Goal: Information Seeking & Learning: Check status

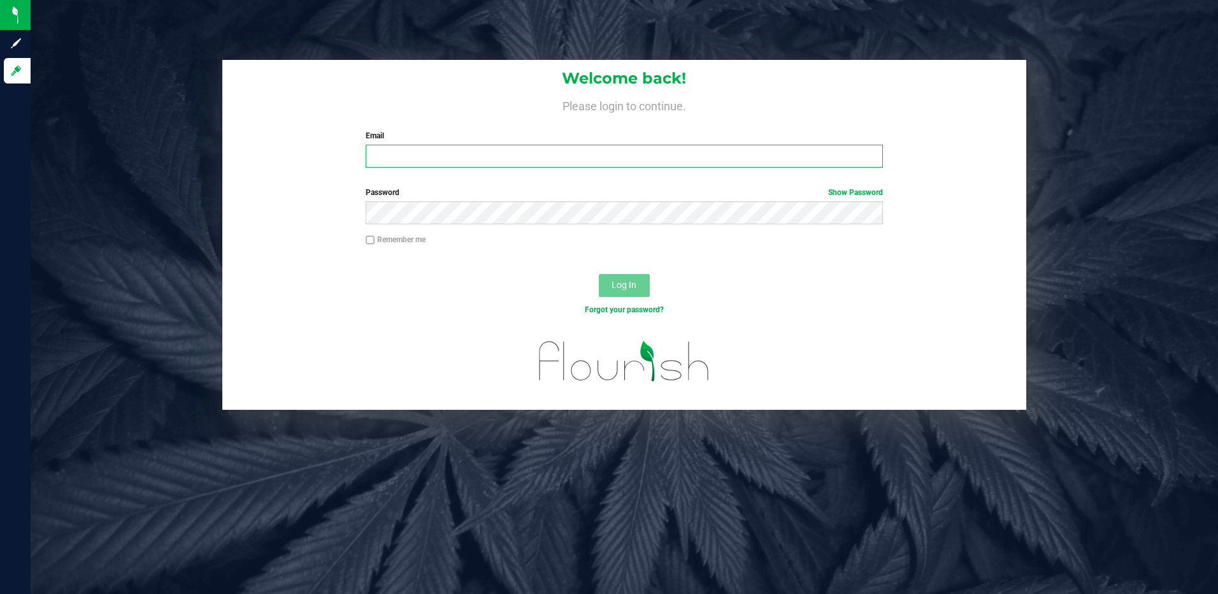
click at [437, 160] on input "Email" at bounding box center [624, 156] width 517 height 23
type input "slewandowski@liveparallel.com"
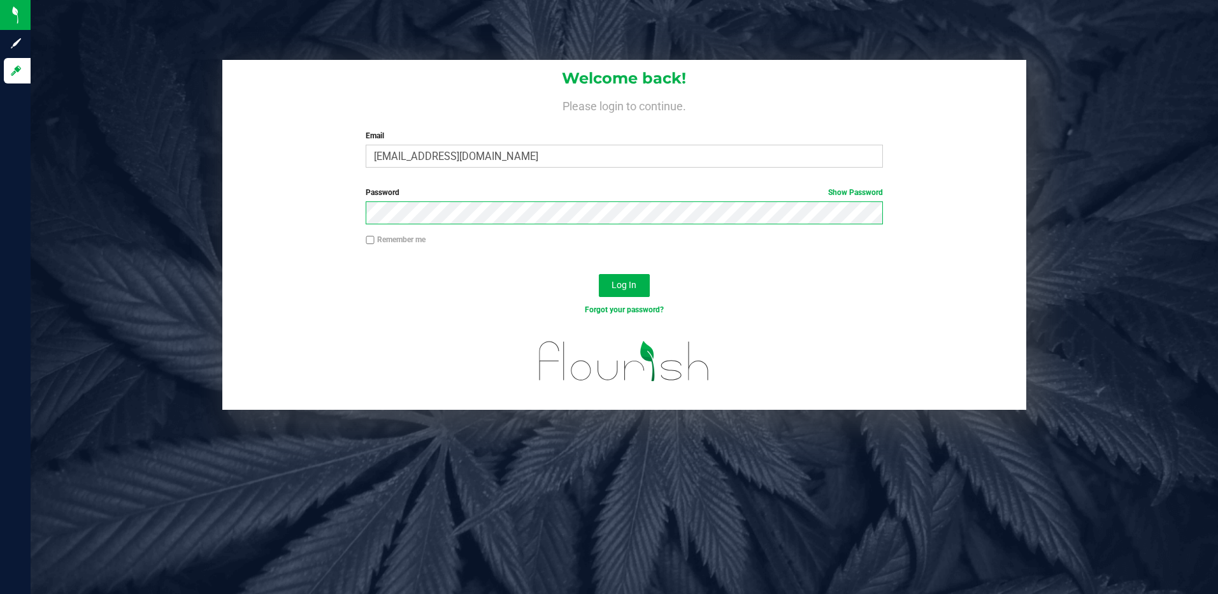
click at [599, 274] on button "Log In" at bounding box center [624, 285] width 51 height 23
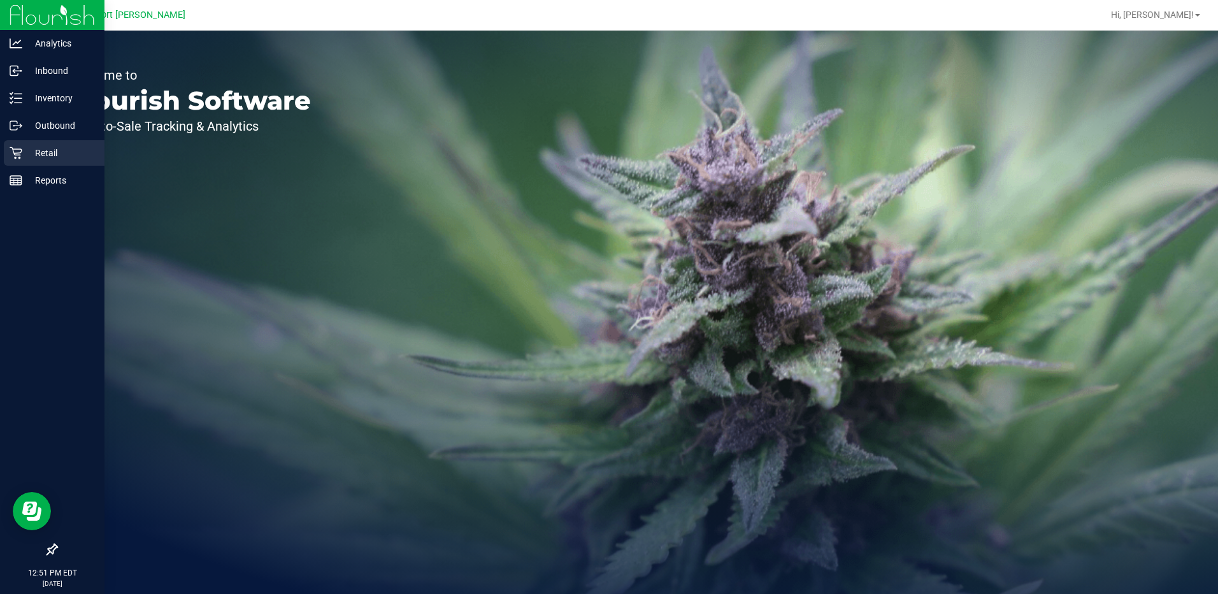
click at [47, 153] on p "Retail" at bounding box center [60, 152] width 76 height 15
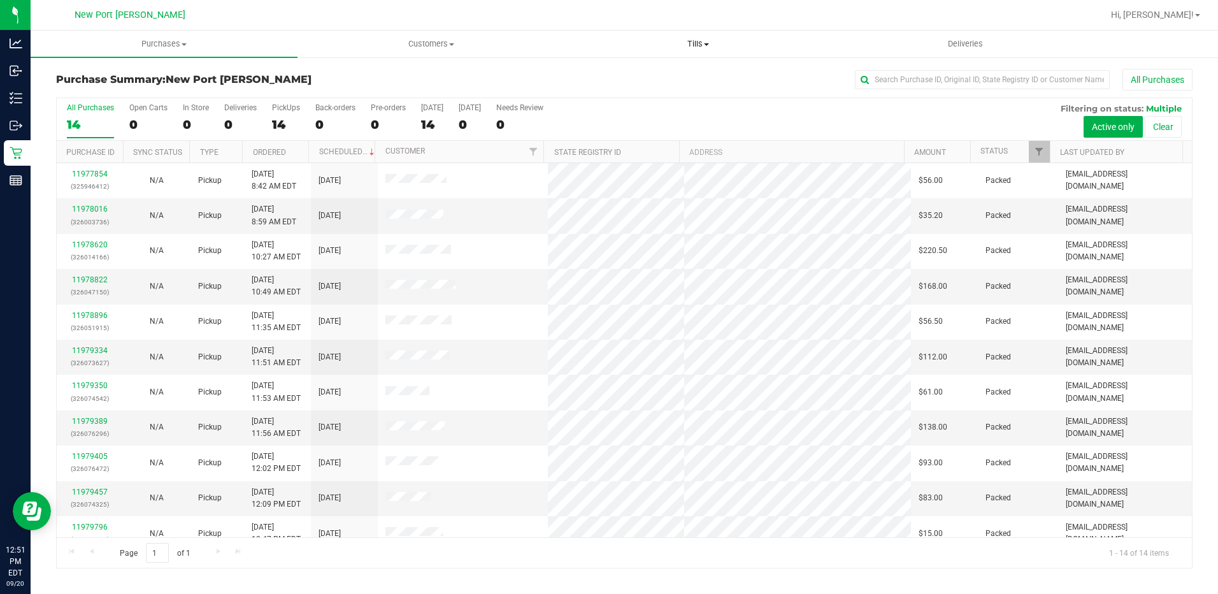
click at [709, 44] on span at bounding box center [706, 44] width 5 height 3
click at [620, 76] on span "Manage tills" at bounding box center [608, 76] width 86 height 11
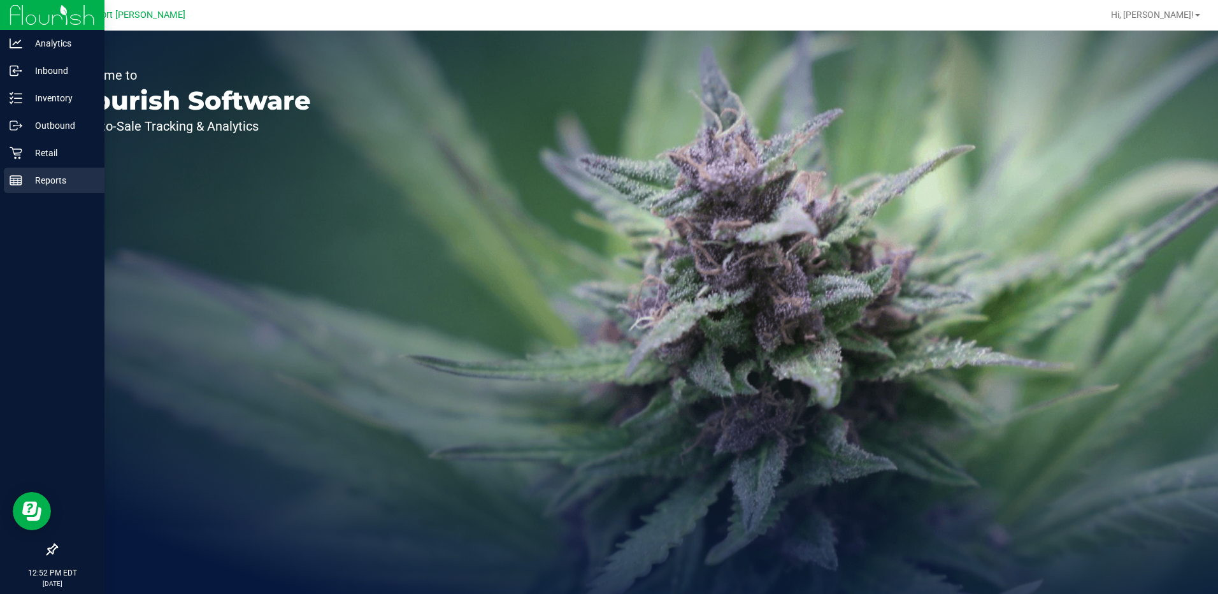
click at [55, 182] on p "Reports" at bounding box center [60, 180] width 76 height 15
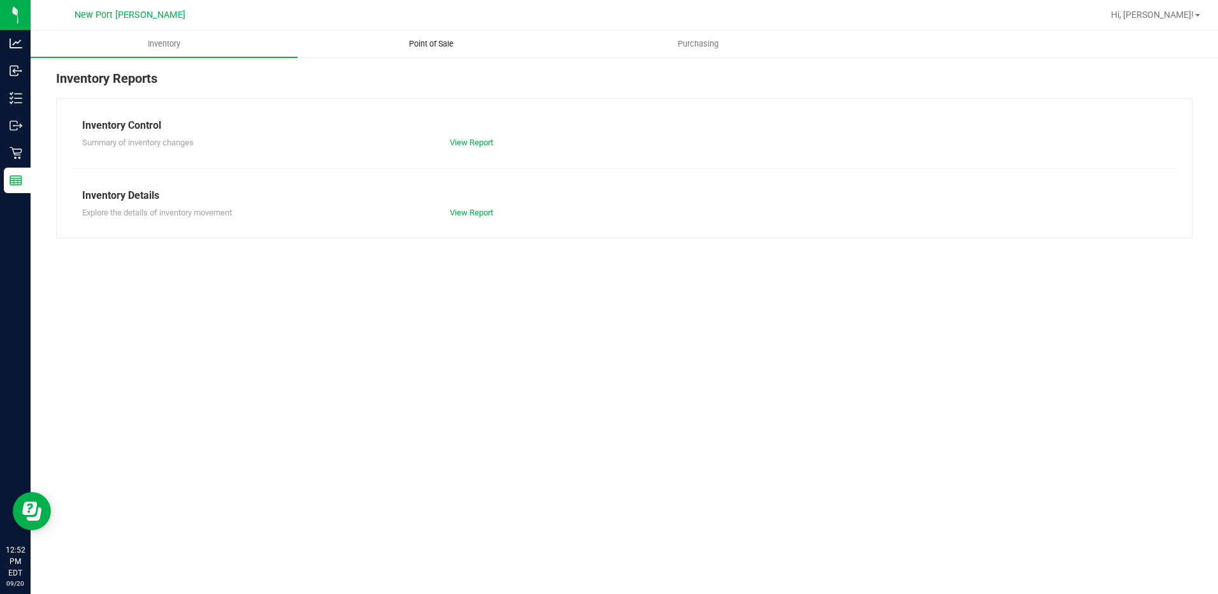
click at [423, 43] on span "Point of Sale" at bounding box center [431, 43] width 79 height 11
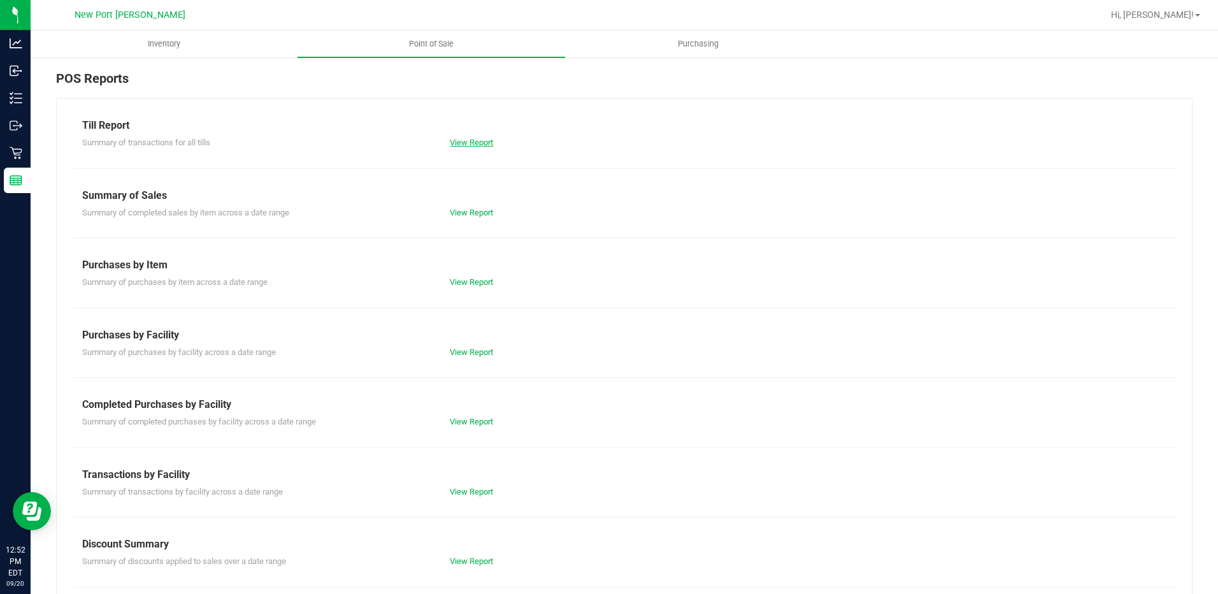
click at [466, 146] on link "View Report" at bounding box center [471, 143] width 43 height 10
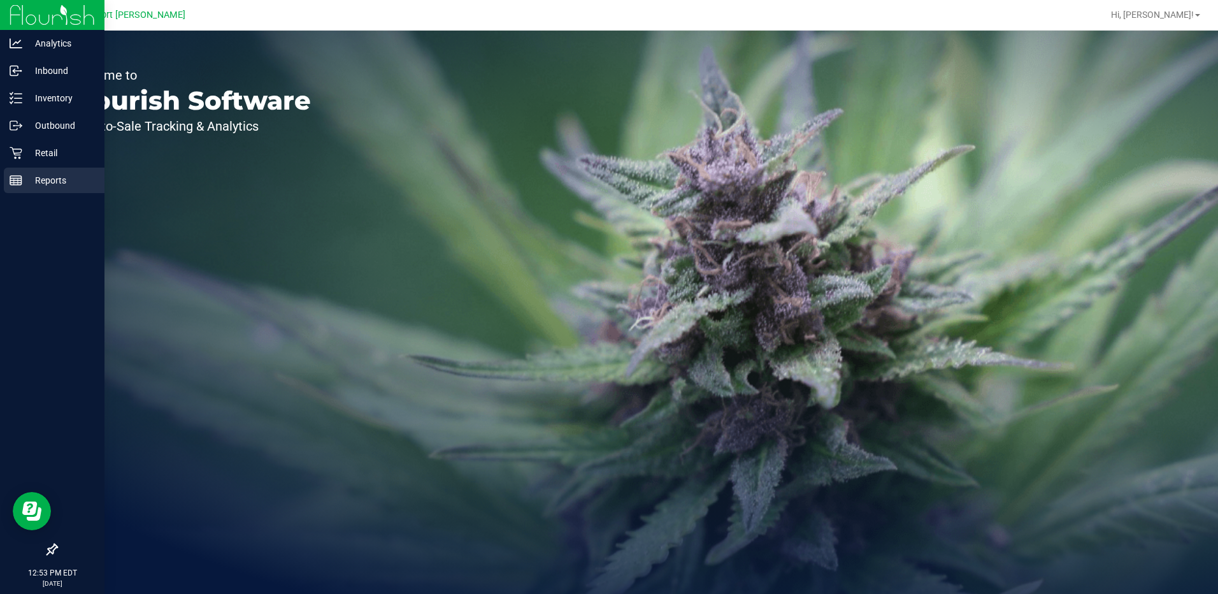
click at [43, 184] on p "Reports" at bounding box center [60, 180] width 76 height 15
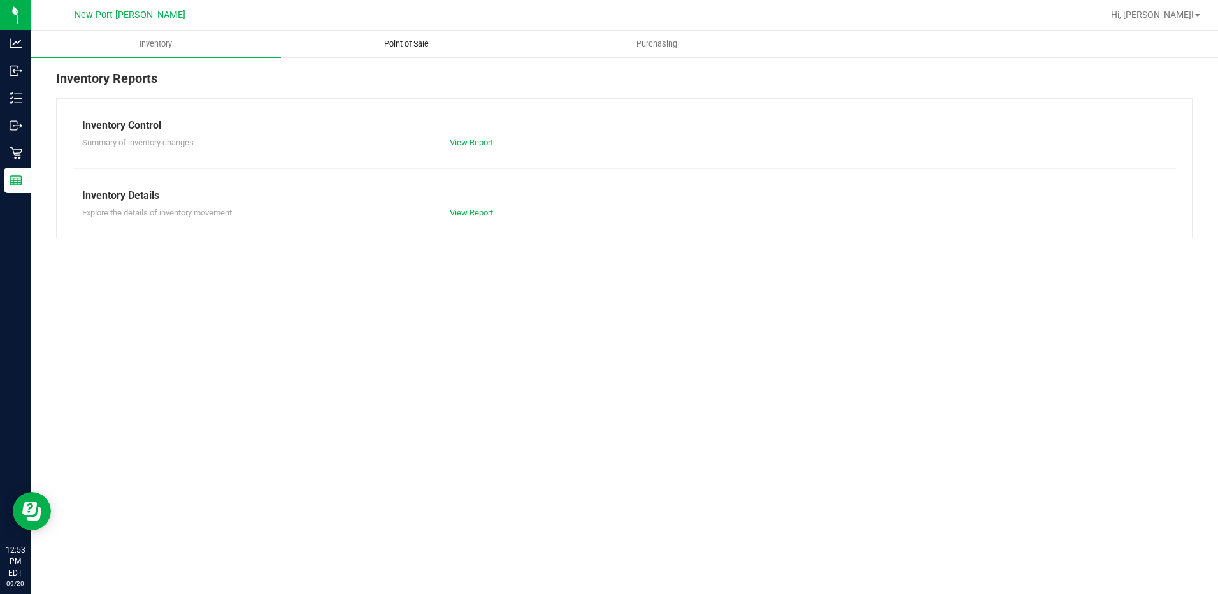
click at [419, 43] on span "Point of Sale" at bounding box center [406, 43] width 79 height 11
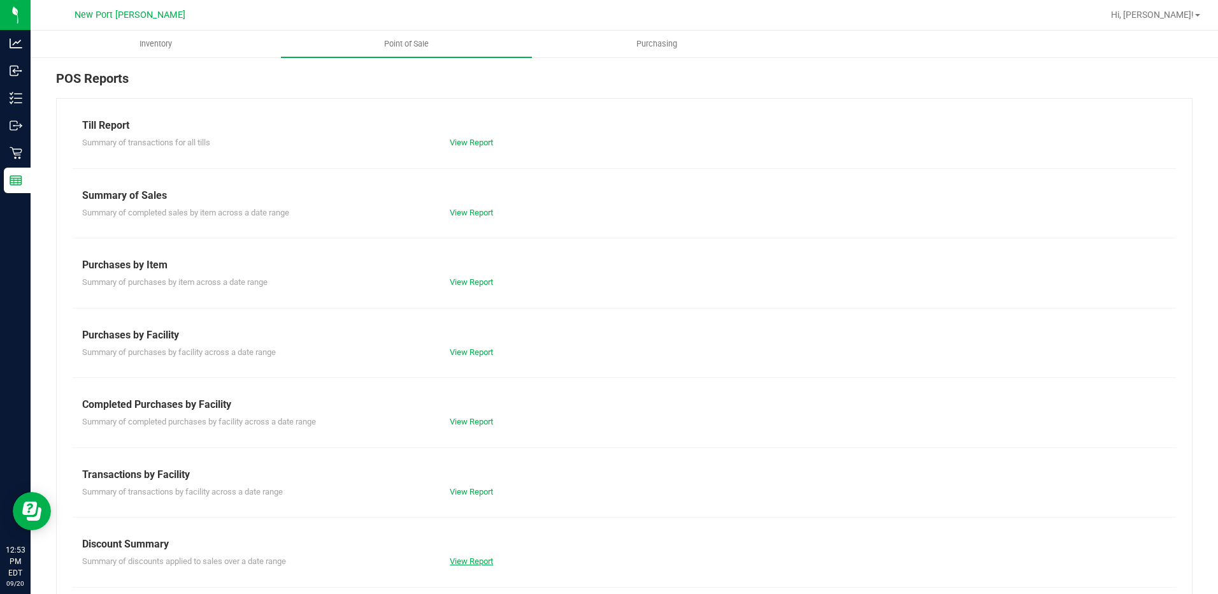
click at [468, 558] on link "View Report" at bounding box center [471, 561] width 43 height 10
